Goal: Ask a question

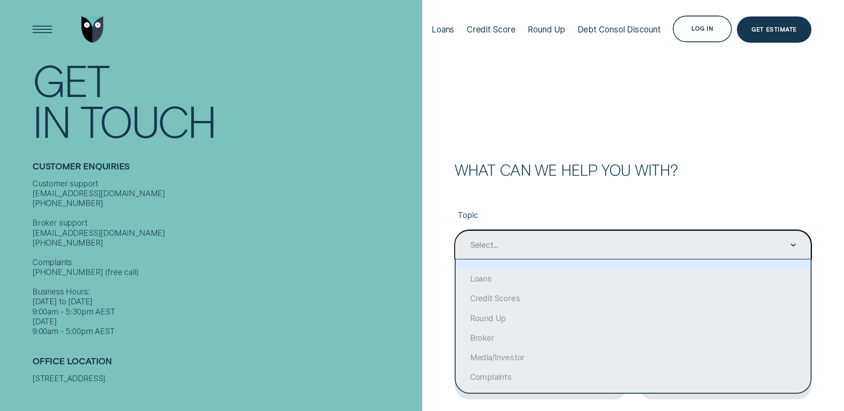
click at [525, 254] on div "Select..." at bounding box center [633, 244] width 357 height 29
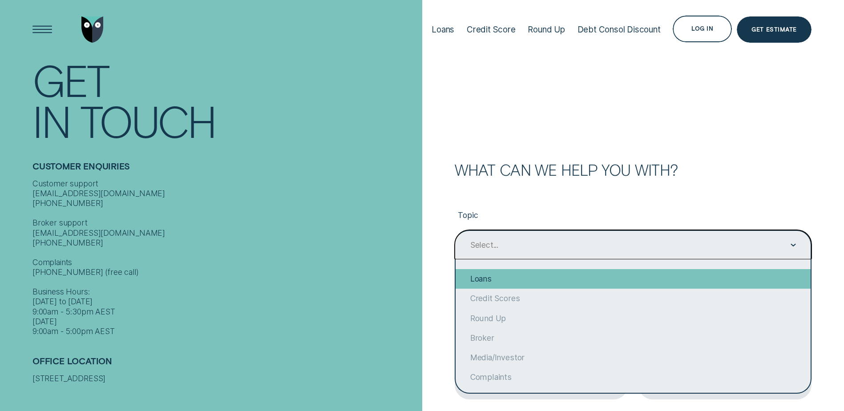
click at [521, 279] on div "Loans" at bounding box center [633, 279] width 355 height 20
type input "Loans"
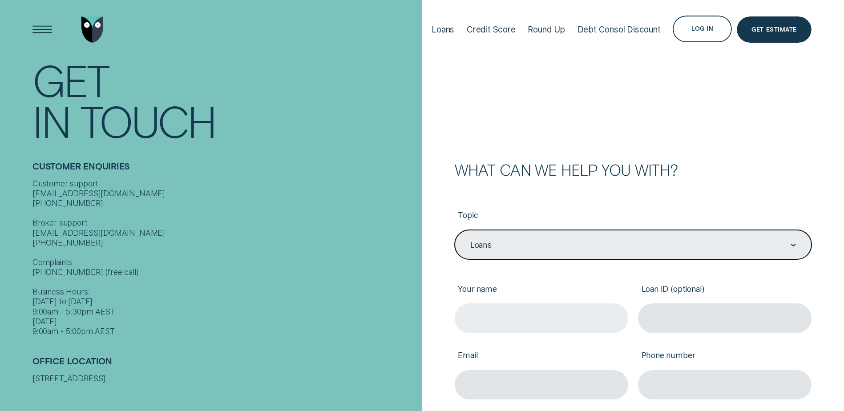
click at [535, 315] on input "Your name" at bounding box center [542, 318] width 174 height 29
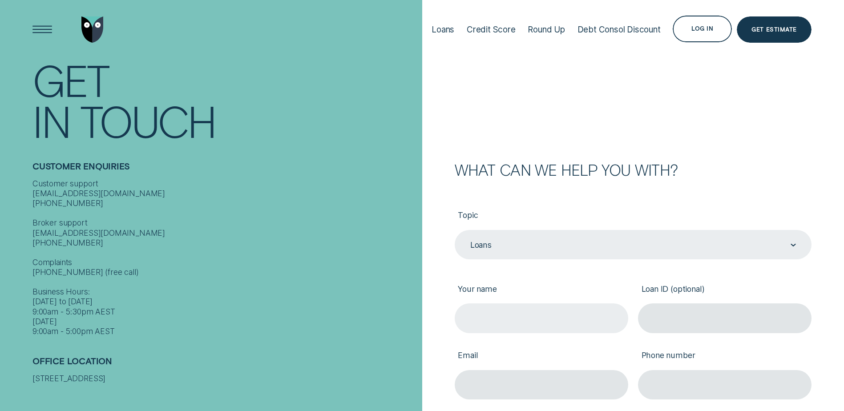
type input "[PERSON_NAME]"
type input "[EMAIL_ADDRESS][DOMAIN_NAME]"
type input "0458243377"
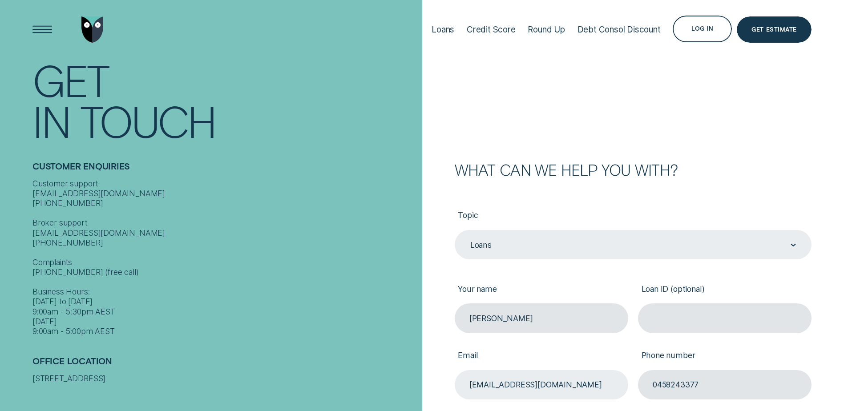
click at [556, 385] on input "[EMAIL_ADDRESS][DOMAIN_NAME]" at bounding box center [542, 384] width 174 height 29
drag, startPoint x: 607, startPoint y: 378, endPoint x: 454, endPoint y: 377, distance: 152.2
click at [454, 377] on div "Email [EMAIL_ADDRESS][DOMAIN_NAME]" at bounding box center [541, 366] width 183 height 67
type input "[EMAIL_ADDRESS][DOMAIN_NAME]"
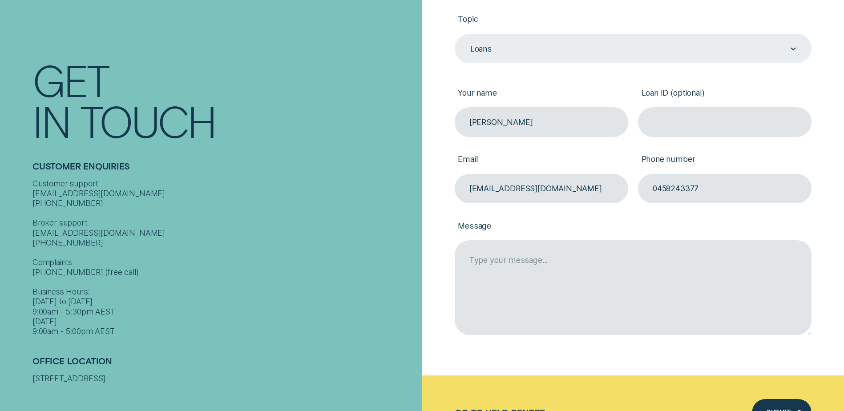
scroll to position [223, 0]
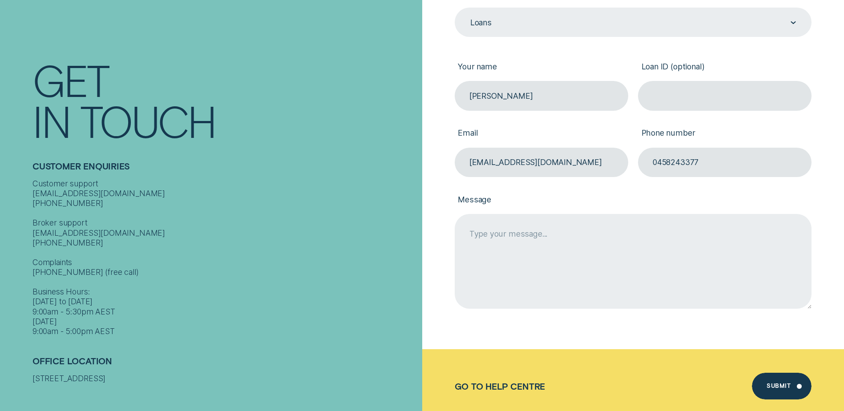
click at [524, 246] on textarea "Message" at bounding box center [633, 261] width 357 height 94
click at [535, 239] on textarea "I was expecting a direct debit" at bounding box center [633, 261] width 357 height 94
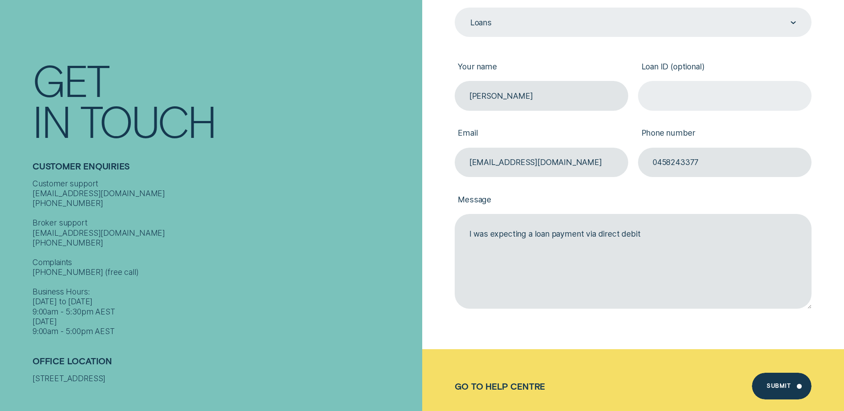
type textarea "I was expecting a loan payment via direct debit"
click at [672, 97] on input "Loan ID (optional)" at bounding box center [725, 95] width 174 height 29
paste input "457903"
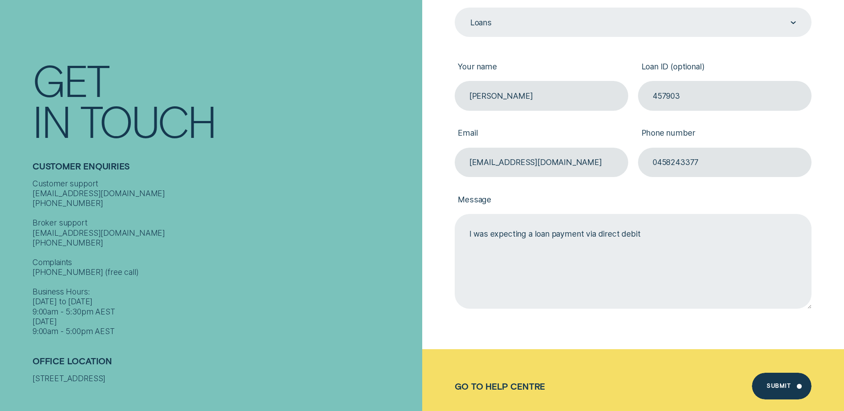
type input "457903"
click at [651, 235] on textarea "I was expecting a loan payment via direct debit" at bounding box center [633, 261] width 357 height 94
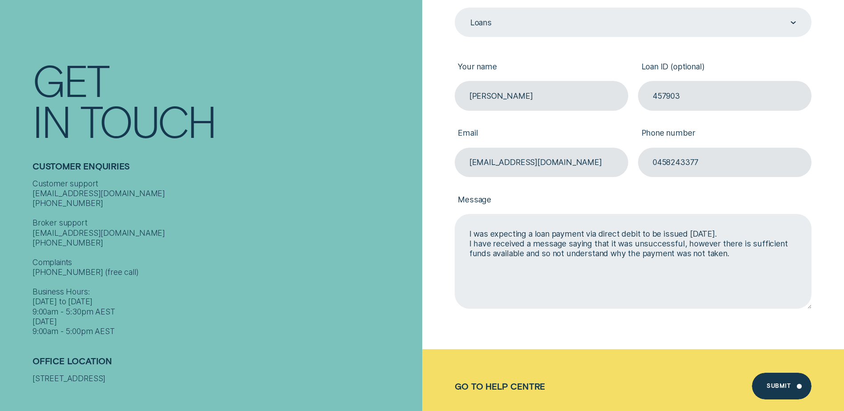
click at [669, 234] on textarea "I was expecting a loan payment via direct debit to be issued [DATE]. I have rec…" at bounding box center [633, 261] width 357 height 94
click at [501, 245] on textarea "I was expecting a loan payment via direct debit to be deducted from my account …" at bounding box center [633, 261] width 357 height 94
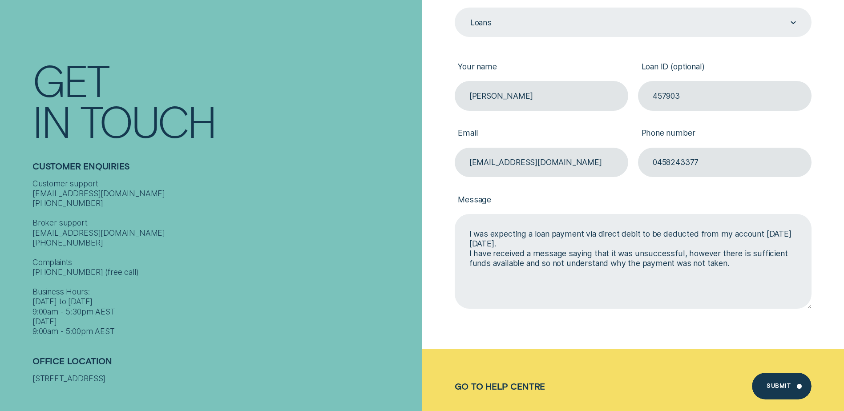
click at [546, 264] on textarea "I was expecting a loan payment via direct debit to be deducted from my account …" at bounding box center [633, 261] width 357 height 94
click at [737, 265] on textarea "I was expecting a loan payment via direct debit to be deducted from my account …" at bounding box center [633, 261] width 357 height 94
click at [591, 277] on textarea "I was expecting a loan payment via direct debit to be deducted from my account …" at bounding box center [633, 261] width 357 height 94
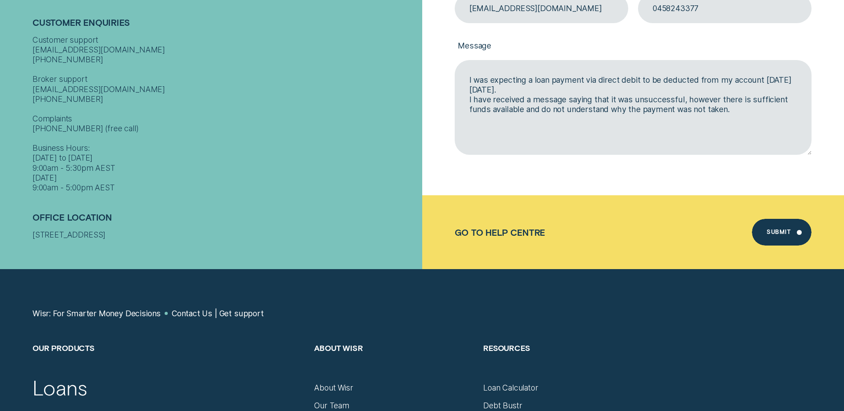
scroll to position [401, 0]
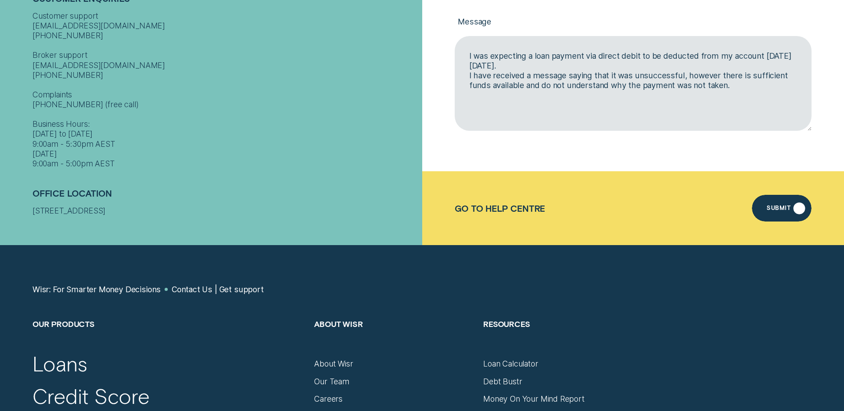
type textarea "I was expecting a loan payment via direct debit to be deducted from my account …"
click at [778, 203] on div "Submit" at bounding box center [782, 208] width 60 height 27
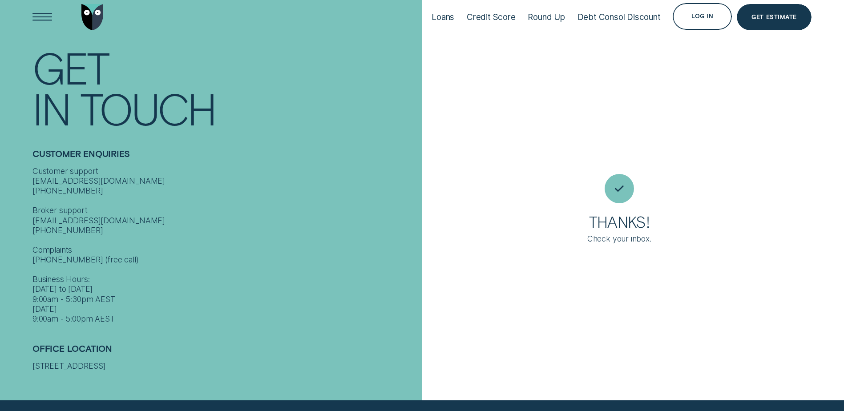
scroll to position [6, 0]
